Goal: Task Accomplishment & Management: Manage account settings

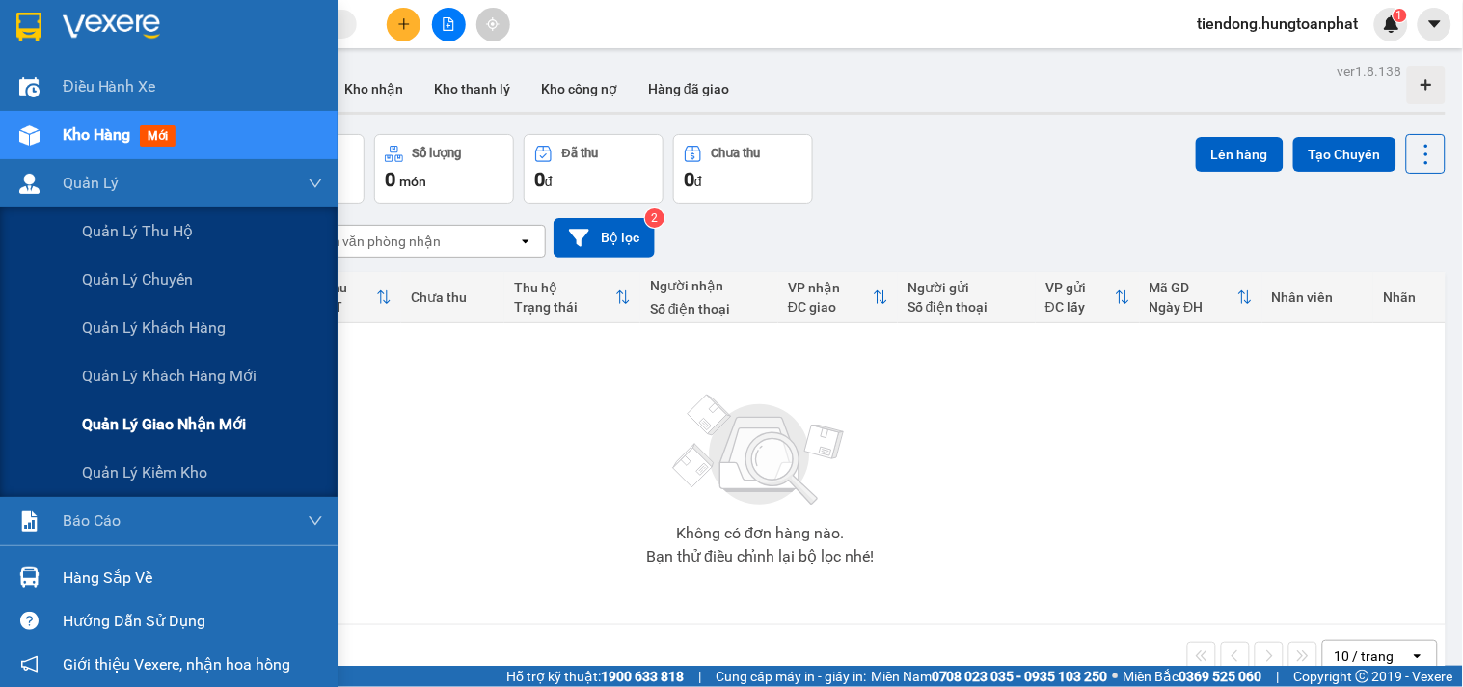
click at [165, 422] on span "Quản lý giao nhận mới" at bounding box center [164, 424] width 164 height 24
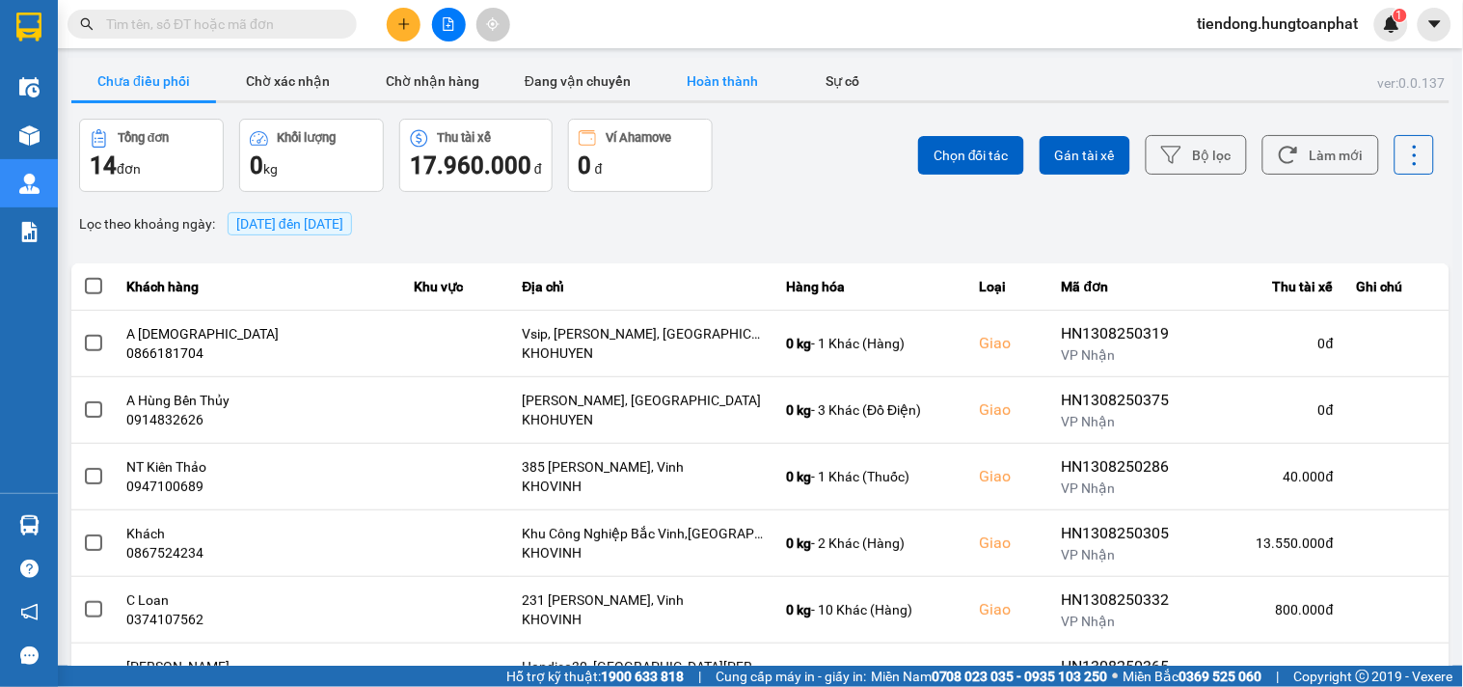
click at [723, 84] on button "Hoàn thành" at bounding box center [722, 81] width 145 height 39
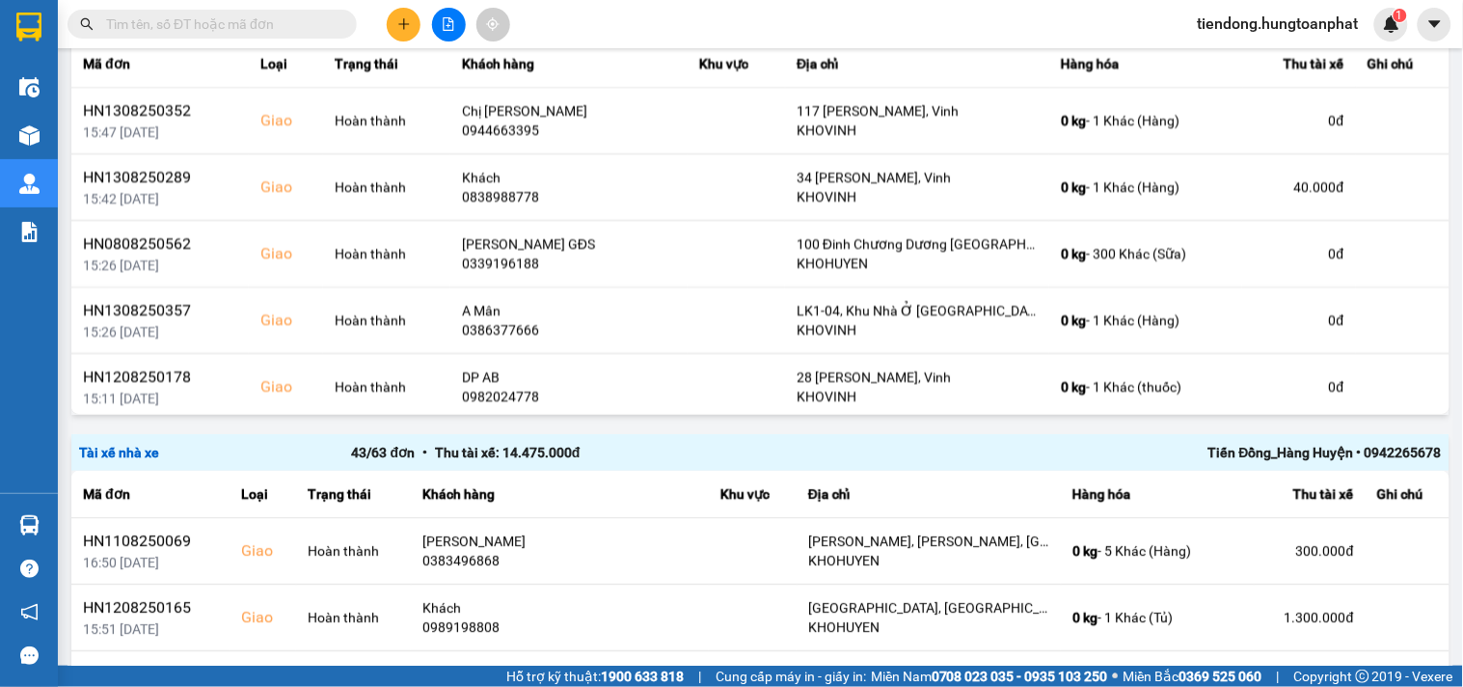
scroll to position [1133, 0]
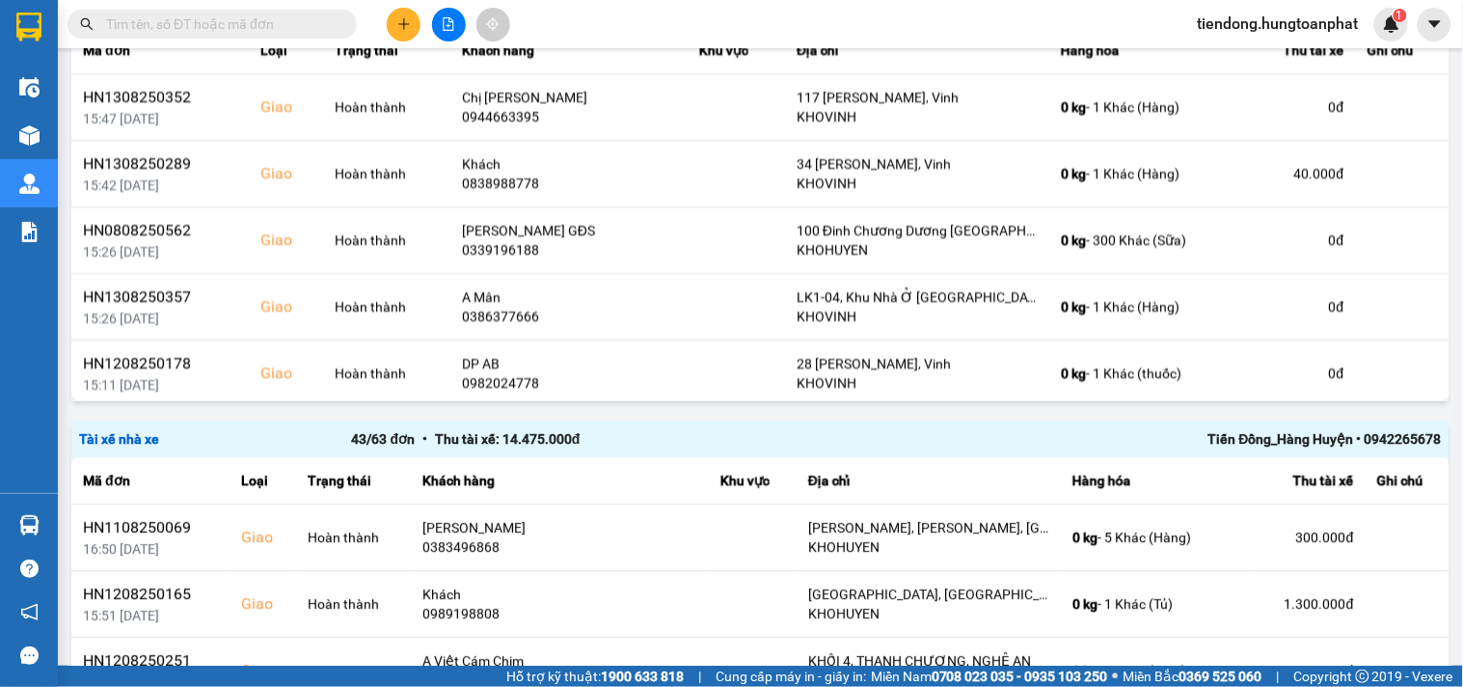
click at [1283, 438] on div "Tiến Đồng_Hàng Huyện • 0942265678" at bounding box center [1169, 438] width 545 height 21
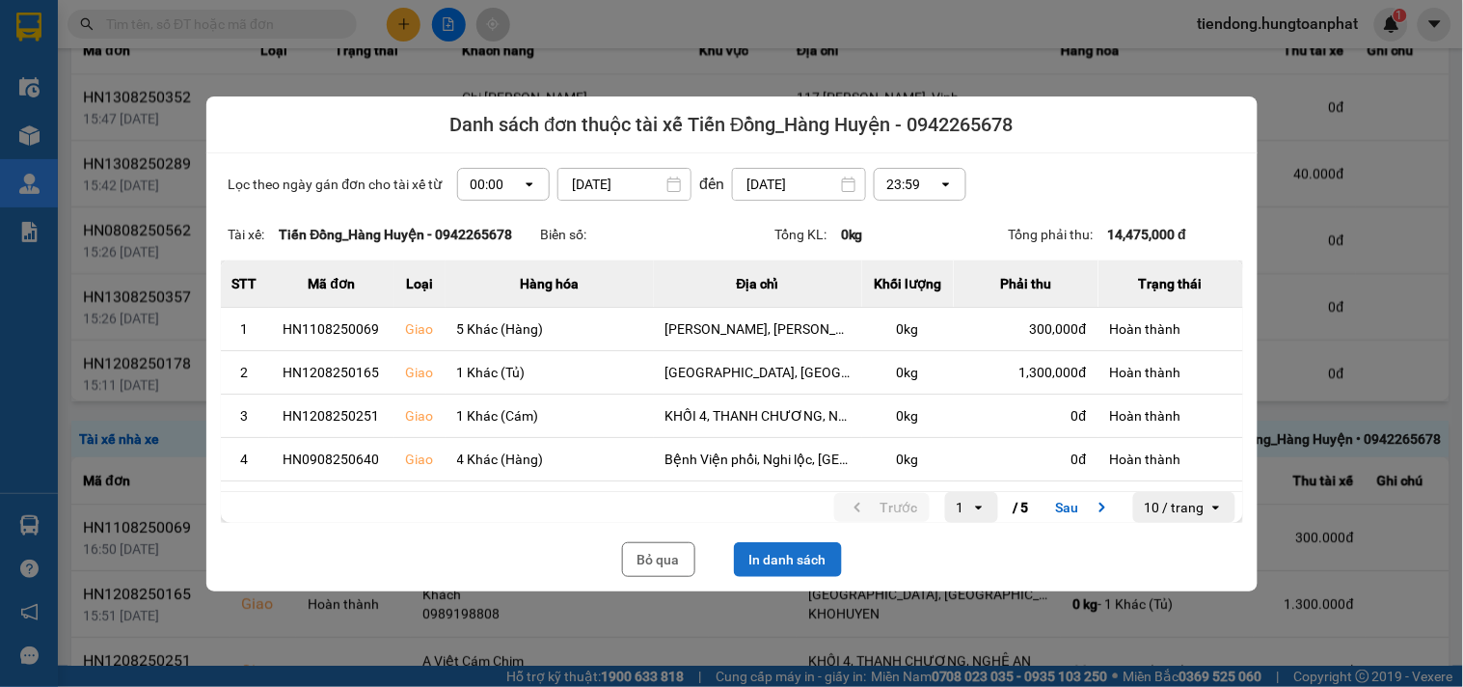
click at [787, 565] on button "In danh sách" at bounding box center [788, 559] width 108 height 35
click at [675, 552] on button "Bỏ qua" at bounding box center [658, 559] width 73 height 35
